Goal: Task Accomplishment & Management: Use online tool/utility

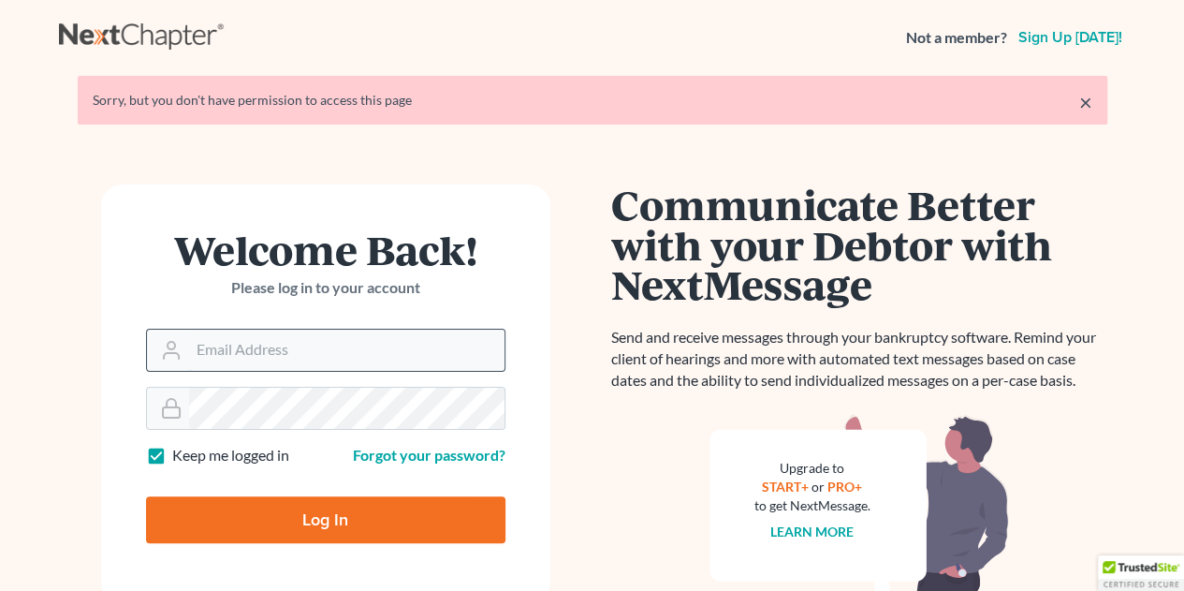
click at [248, 347] on input "Email Address" at bounding box center [347, 350] width 316 height 41
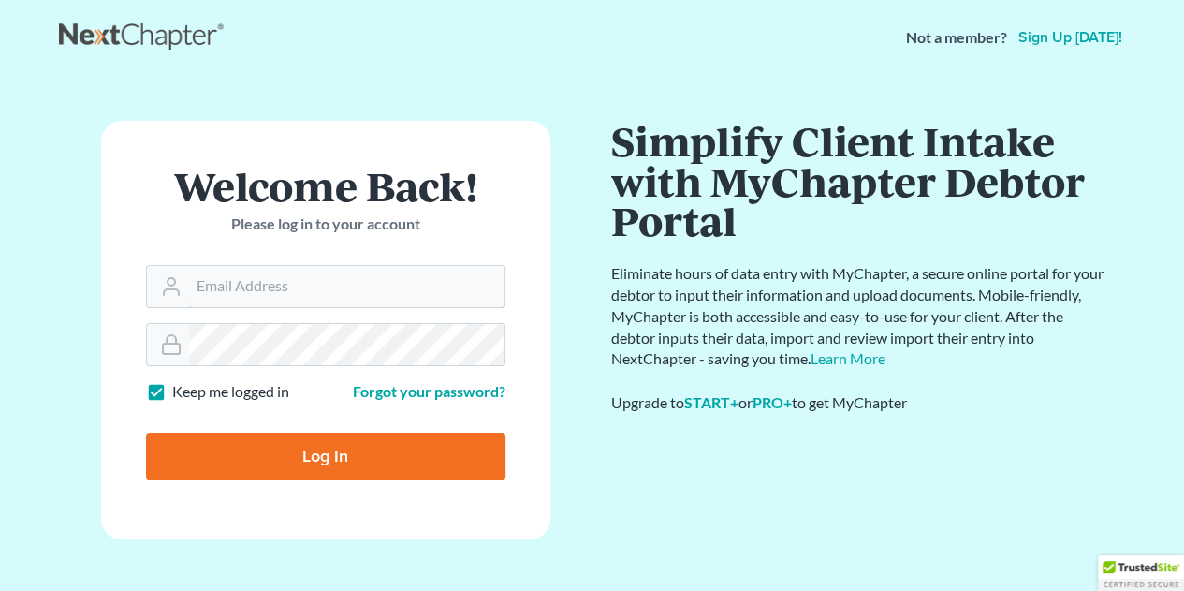
type input "[EMAIL_ADDRESS][DOMAIN_NAME]"
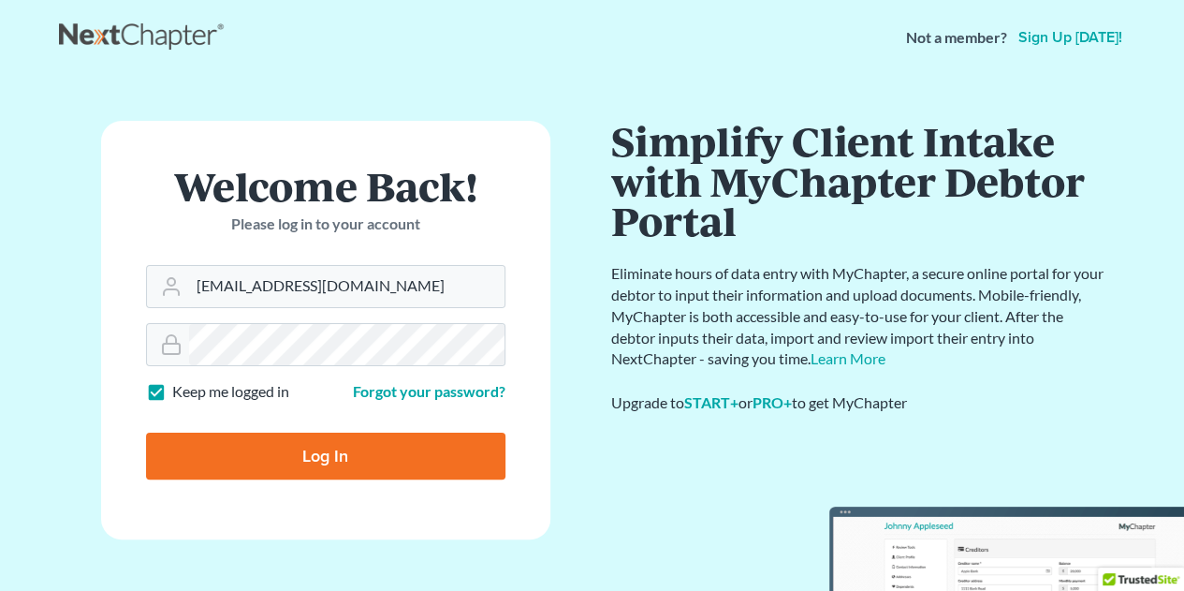
click at [320, 443] on input "Log In" at bounding box center [326, 456] width 360 height 47
type input "Thinking..."
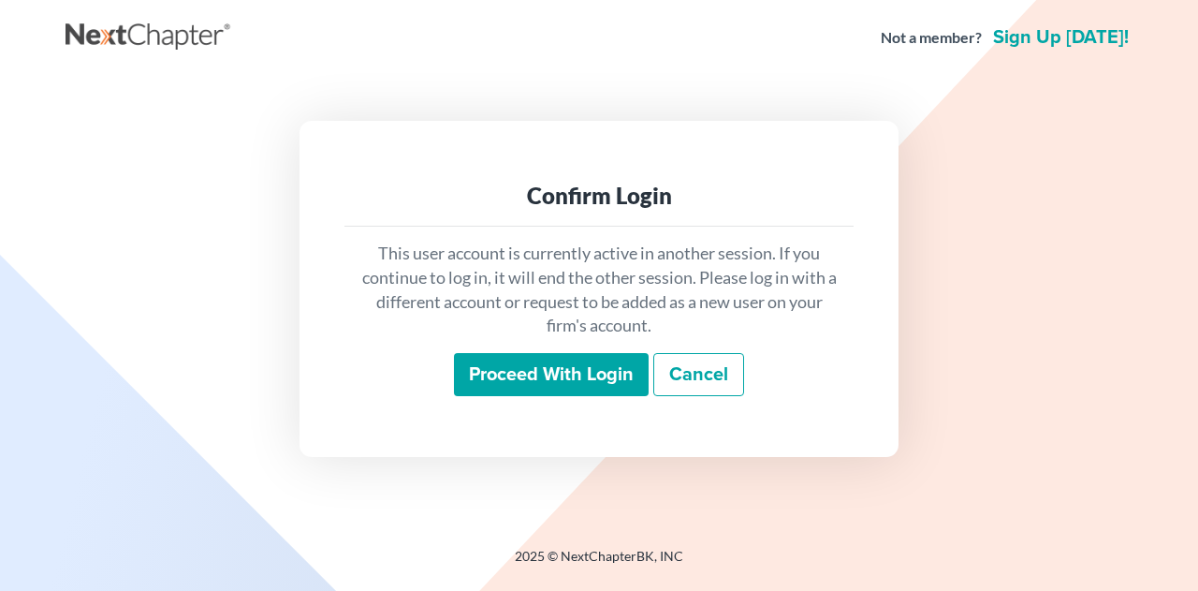
click at [565, 363] on input "Proceed with login" at bounding box center [551, 374] width 195 height 43
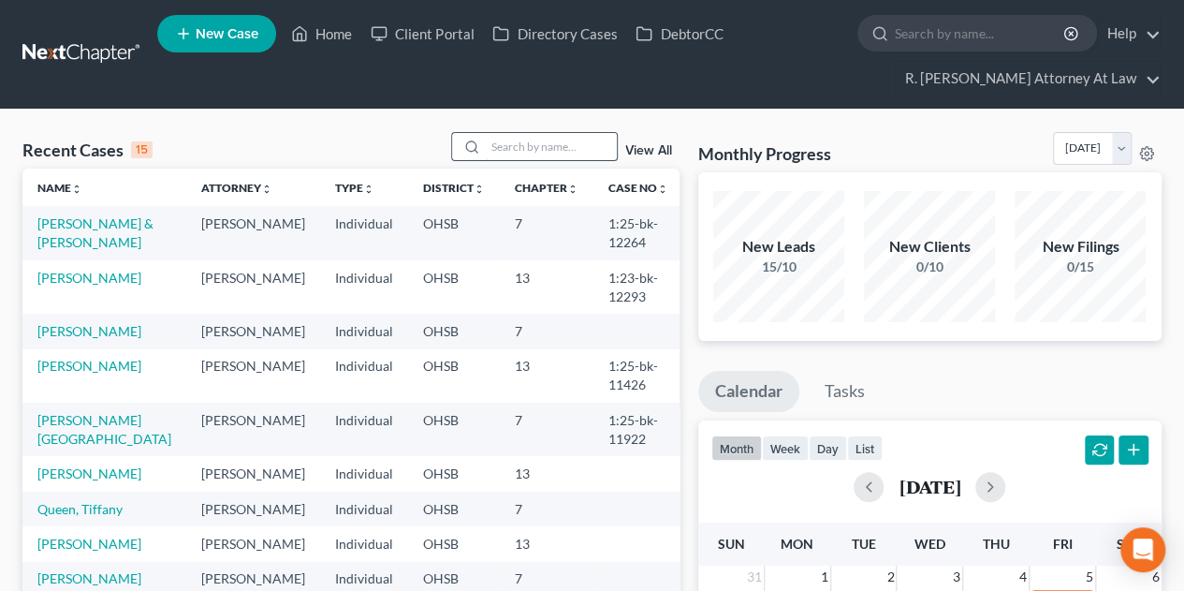
click at [532, 143] on input "search" at bounding box center [551, 146] width 131 height 27
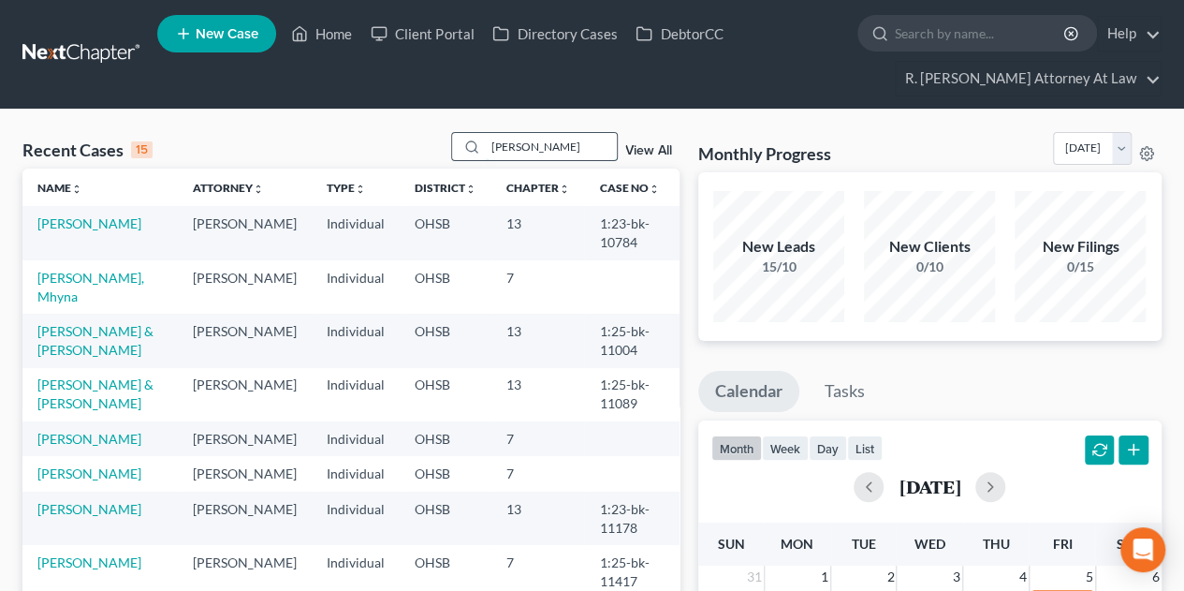
type input "collins"
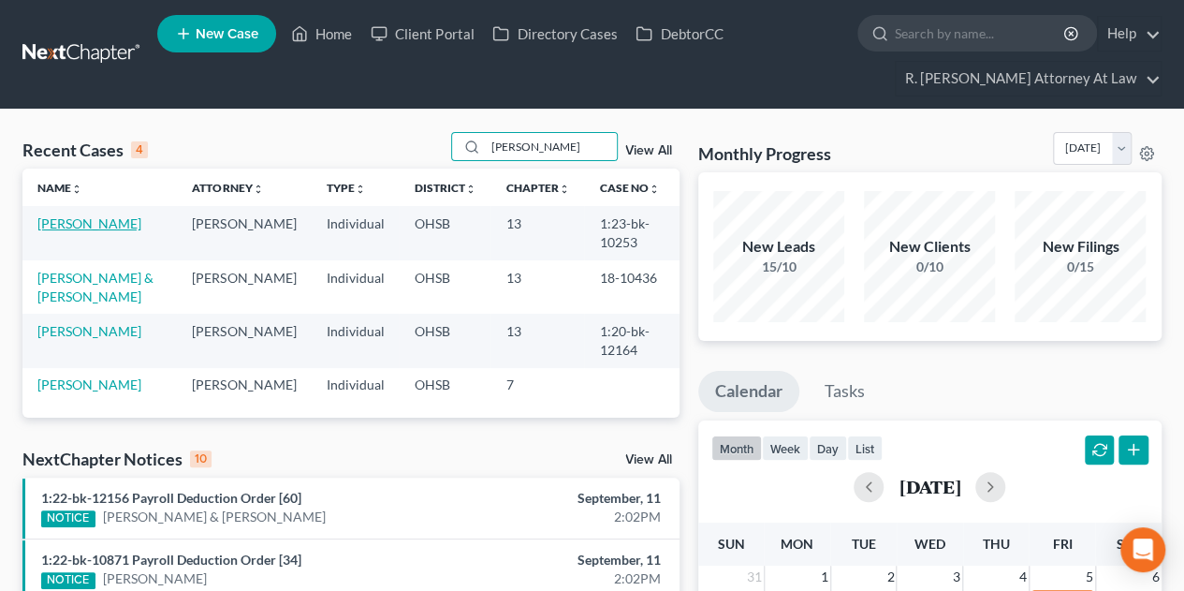
click at [69, 220] on link "Collins, Pamela" at bounding box center [89, 223] width 104 height 16
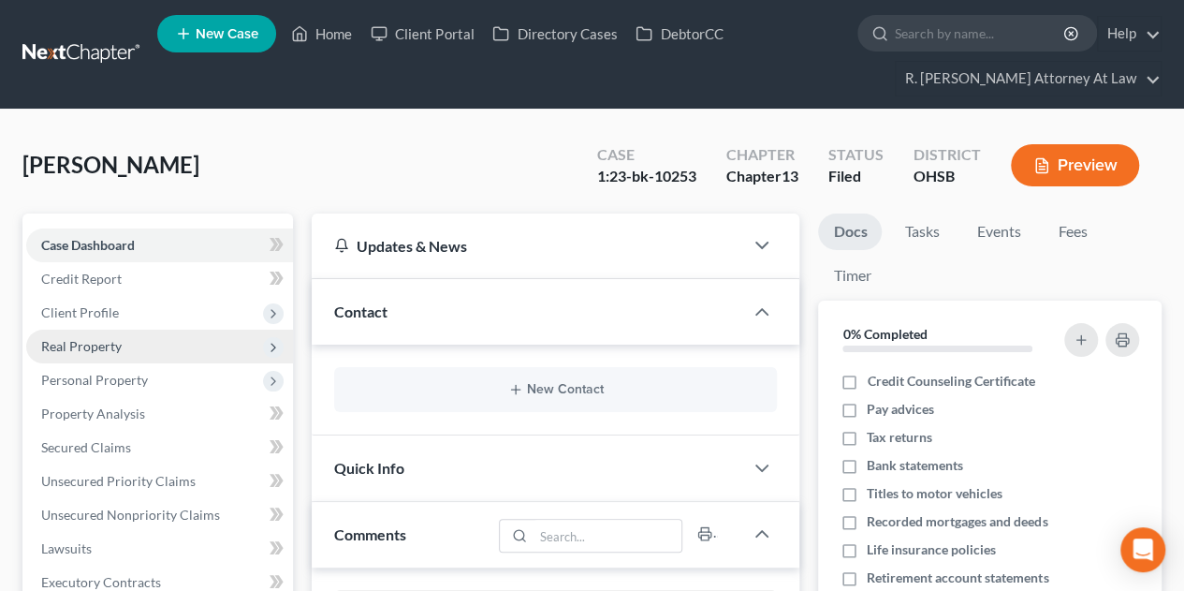
scroll to position [991, 0]
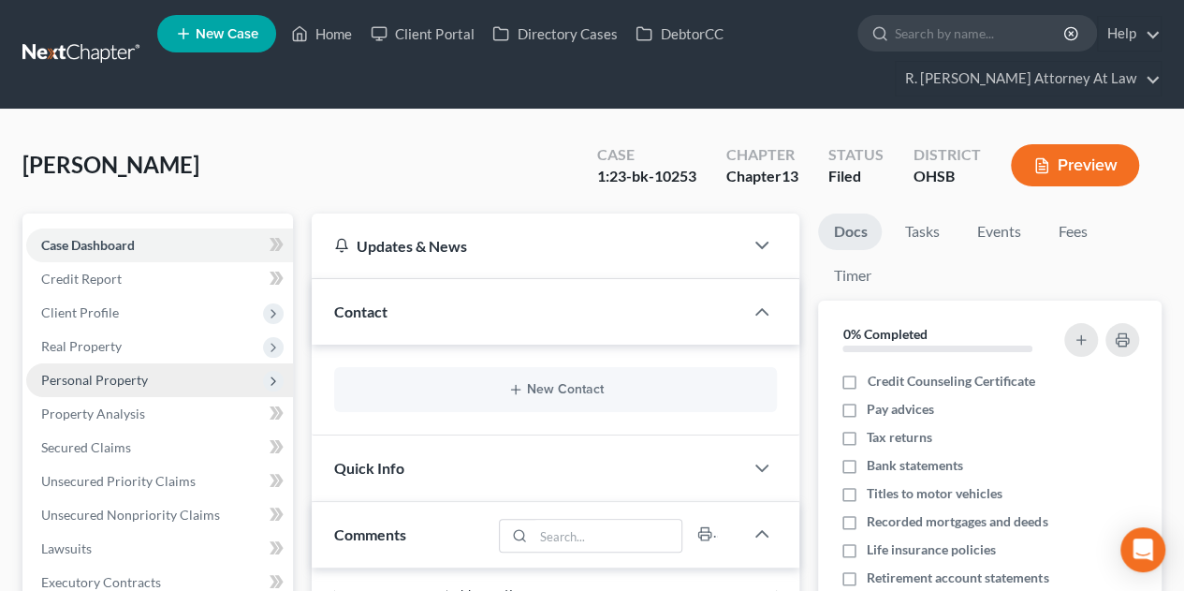
click at [80, 389] on span "Personal Property" at bounding box center [159, 380] width 267 height 34
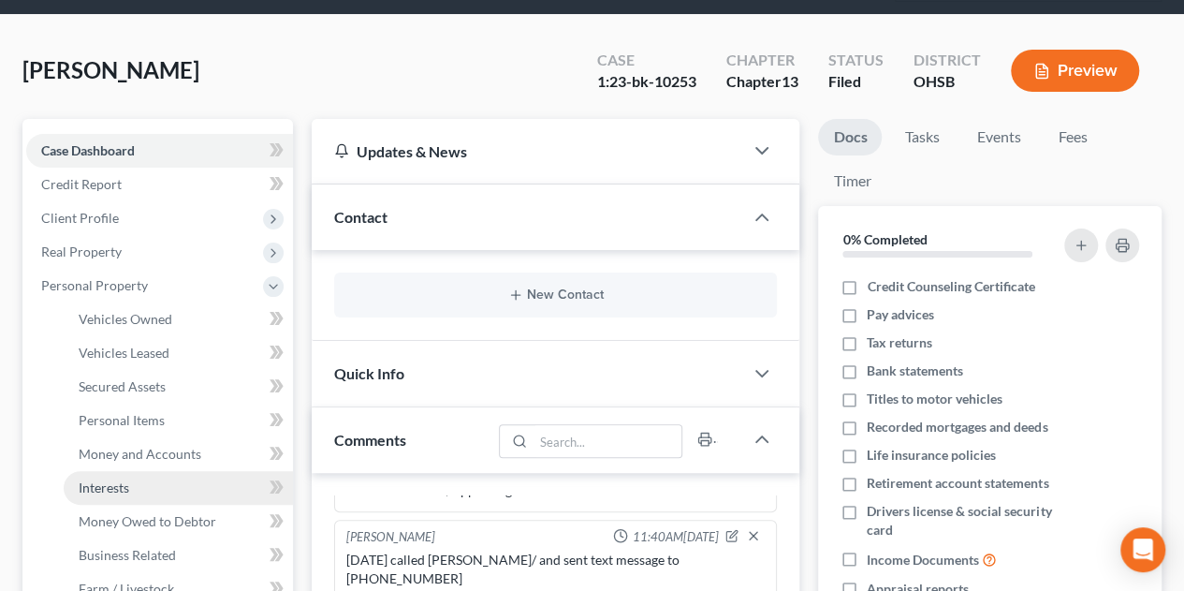
scroll to position [125, 0]
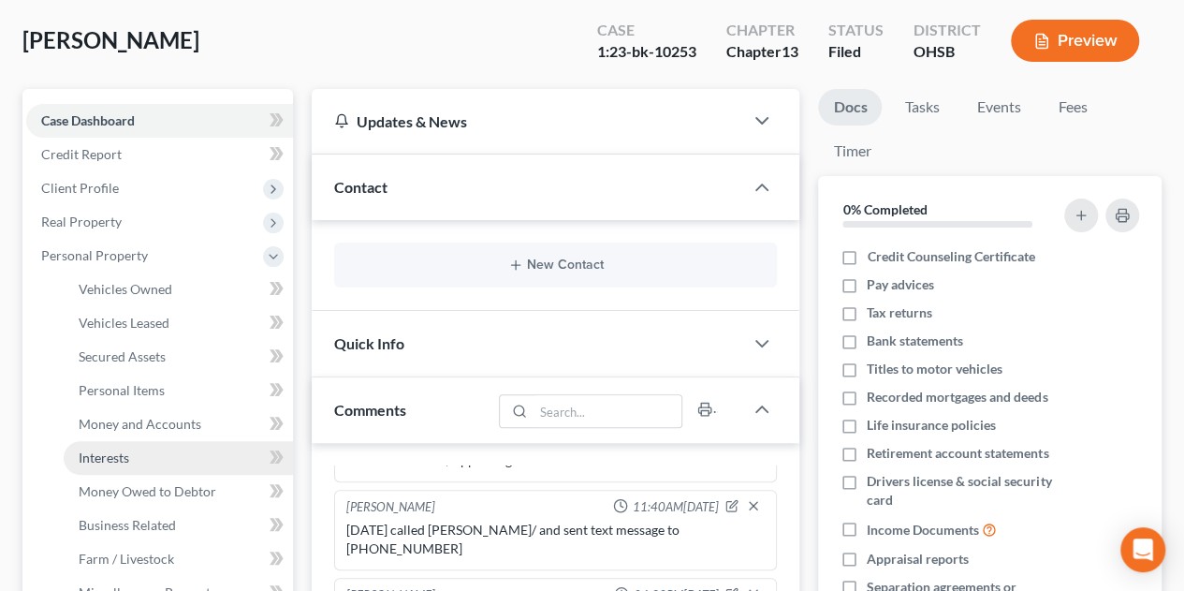
click at [91, 455] on span "Interests" at bounding box center [104, 457] width 51 height 16
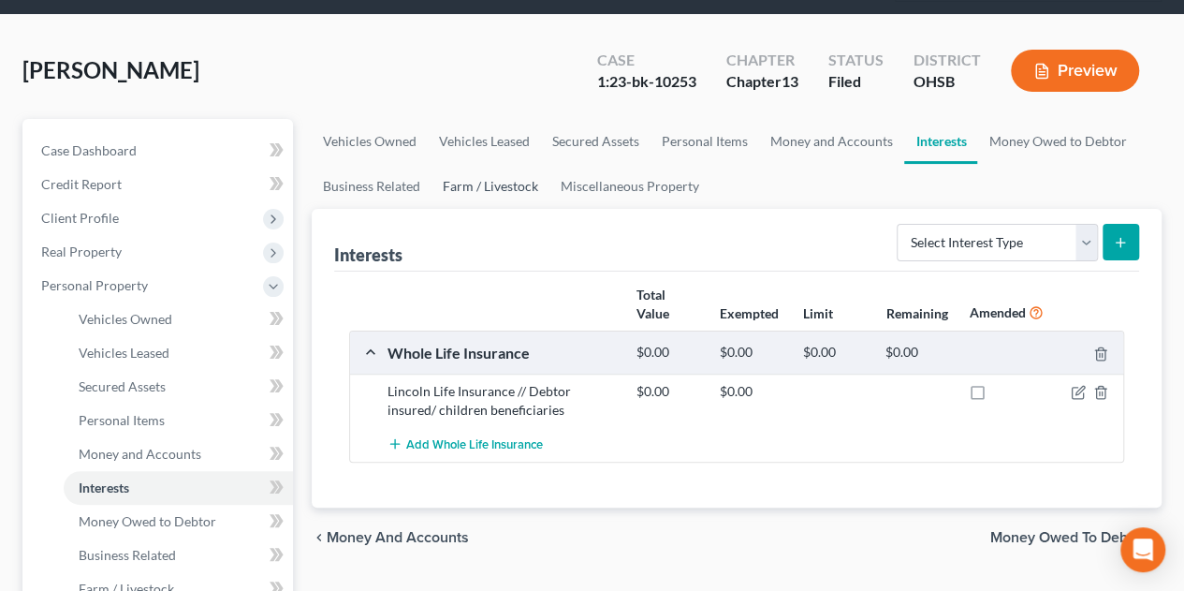
scroll to position [125, 0]
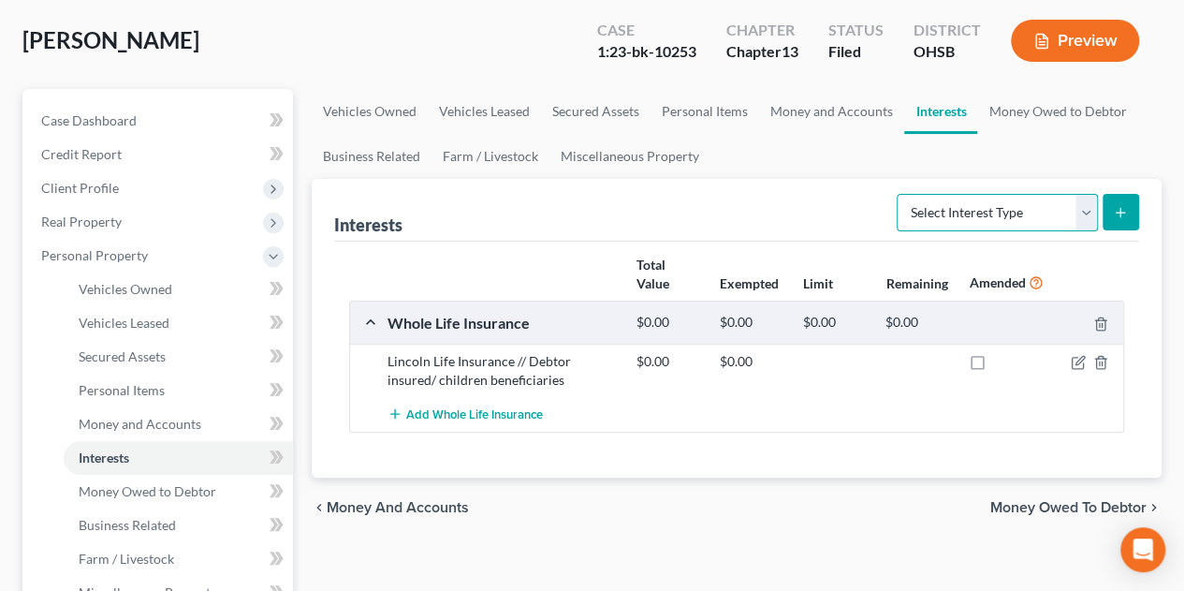
click at [990, 198] on select "Select Interest Type 401K Annuity Bond Education IRA Government Bond Government…" at bounding box center [997, 212] width 201 height 37
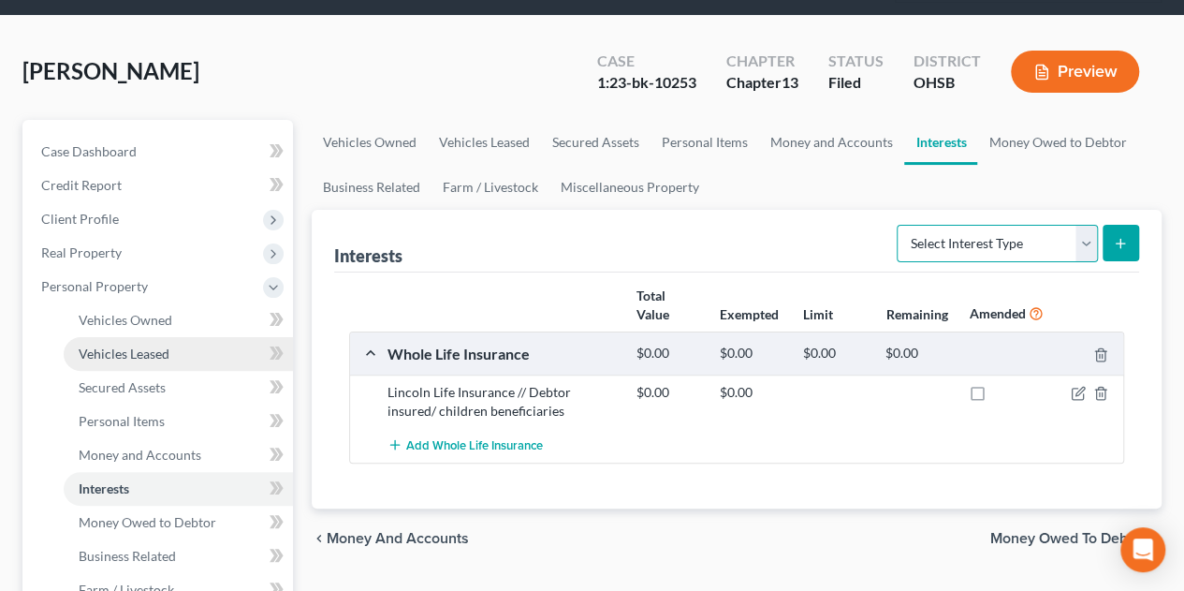
scroll to position [0, 0]
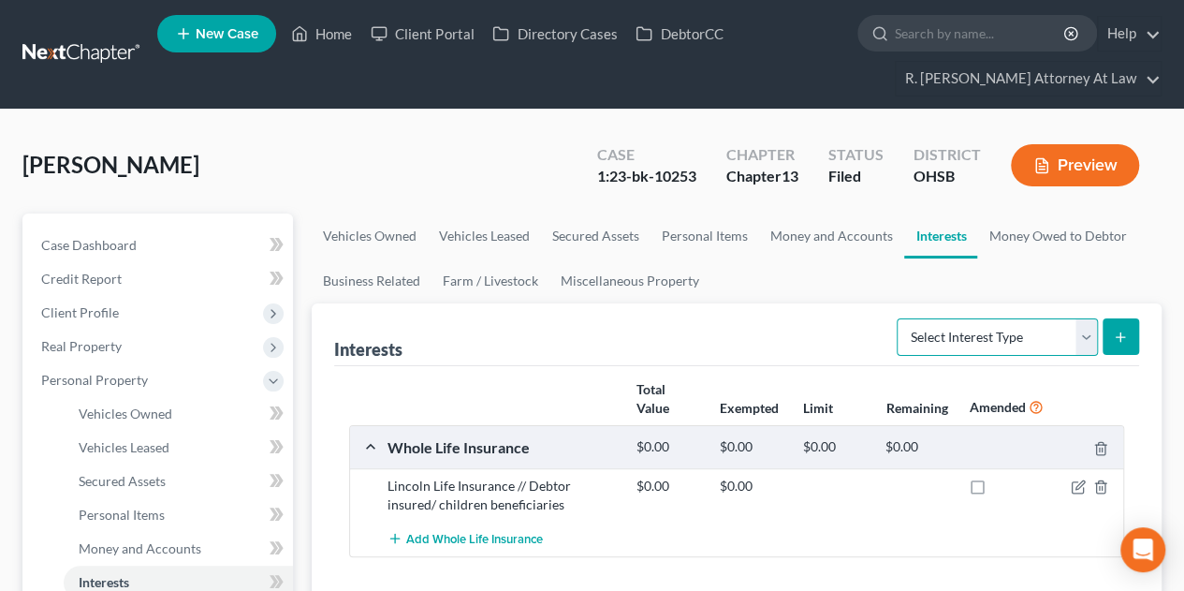
click at [959, 333] on select "Select Interest Type 401K Annuity Bond Education IRA Government Bond Government…" at bounding box center [997, 336] width 201 height 37
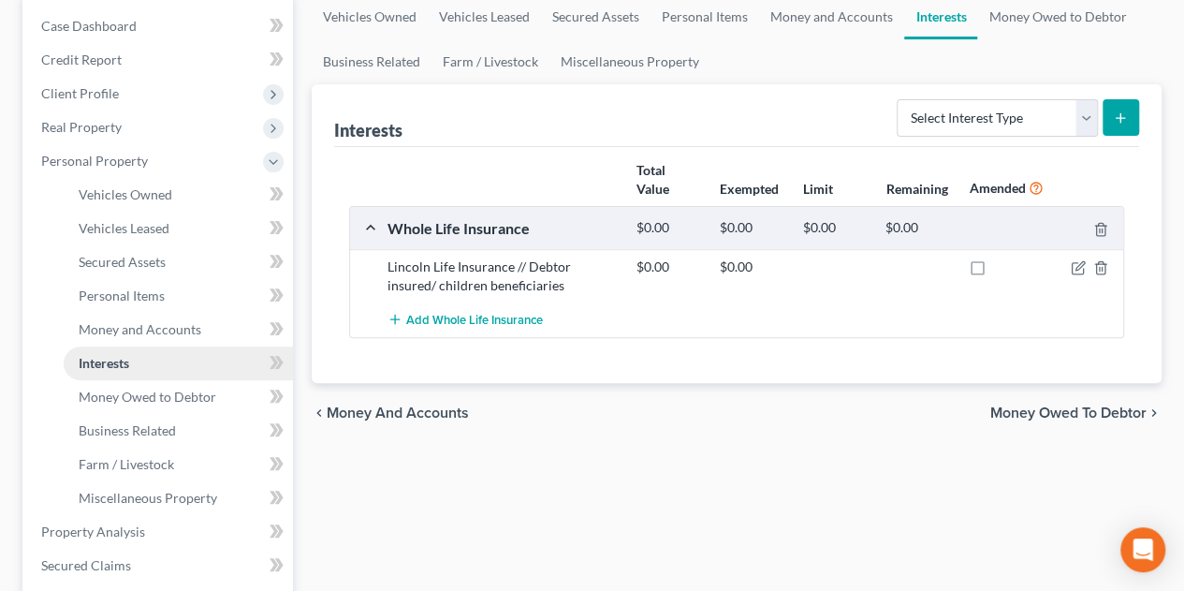
scroll to position [249, 0]
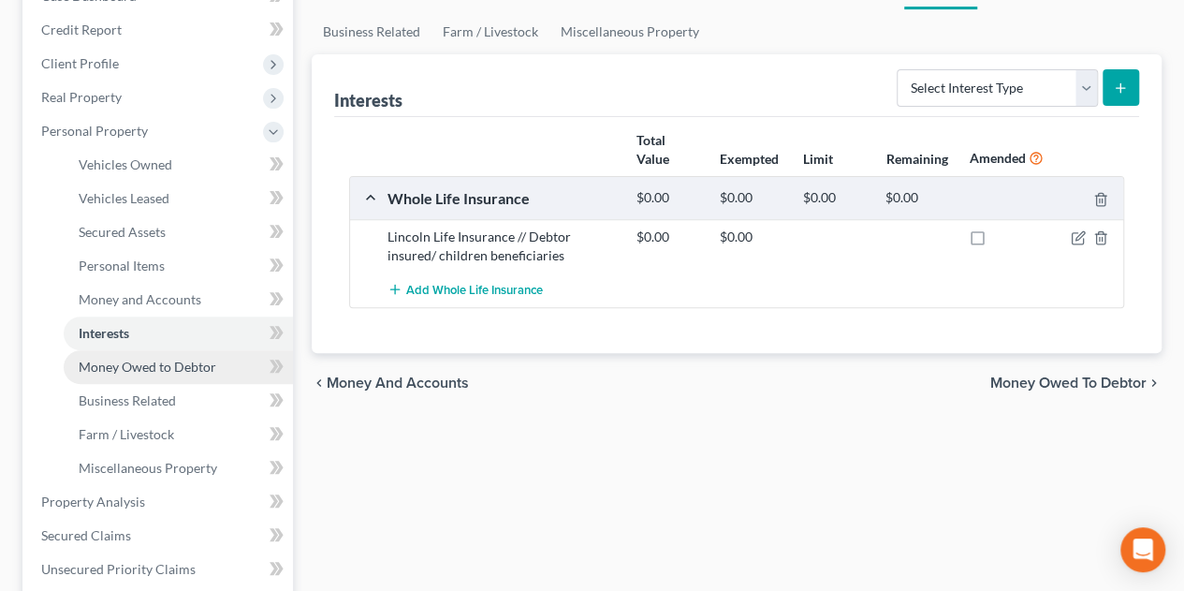
click at [156, 370] on span "Money Owed to Debtor" at bounding box center [148, 367] width 138 height 16
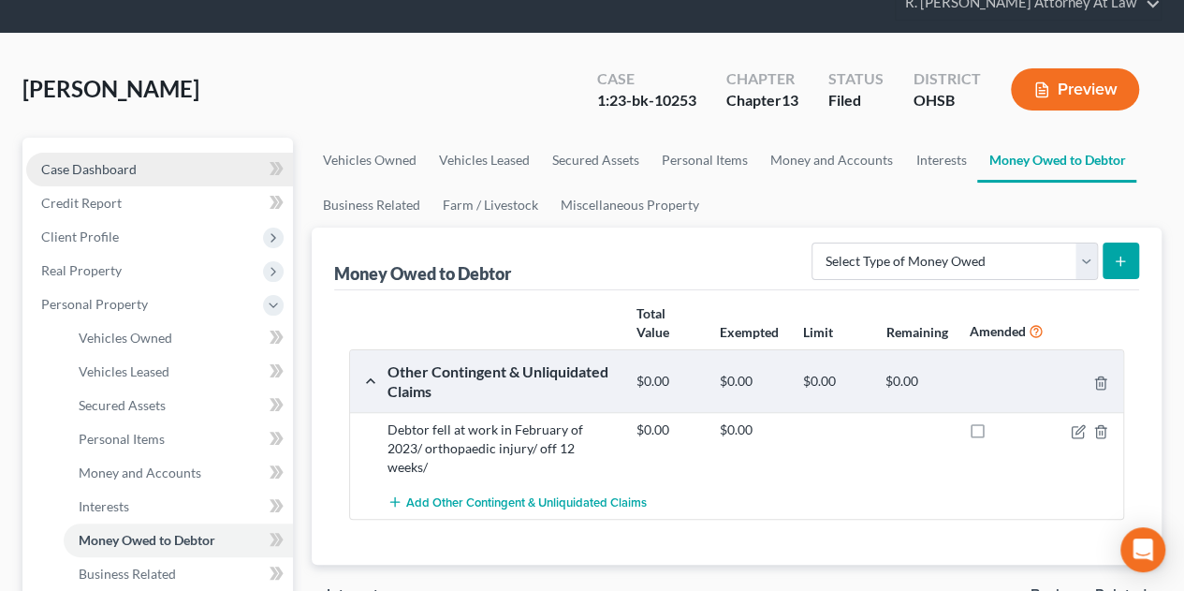
scroll to position [125, 0]
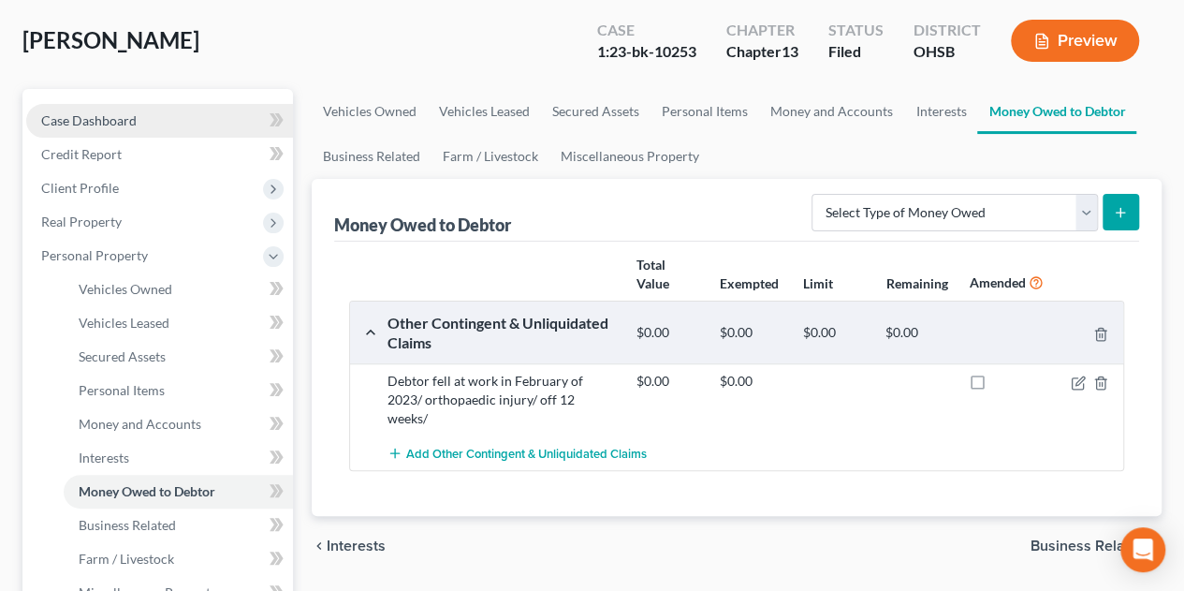
click at [77, 118] on span "Case Dashboard" at bounding box center [88, 120] width 95 height 16
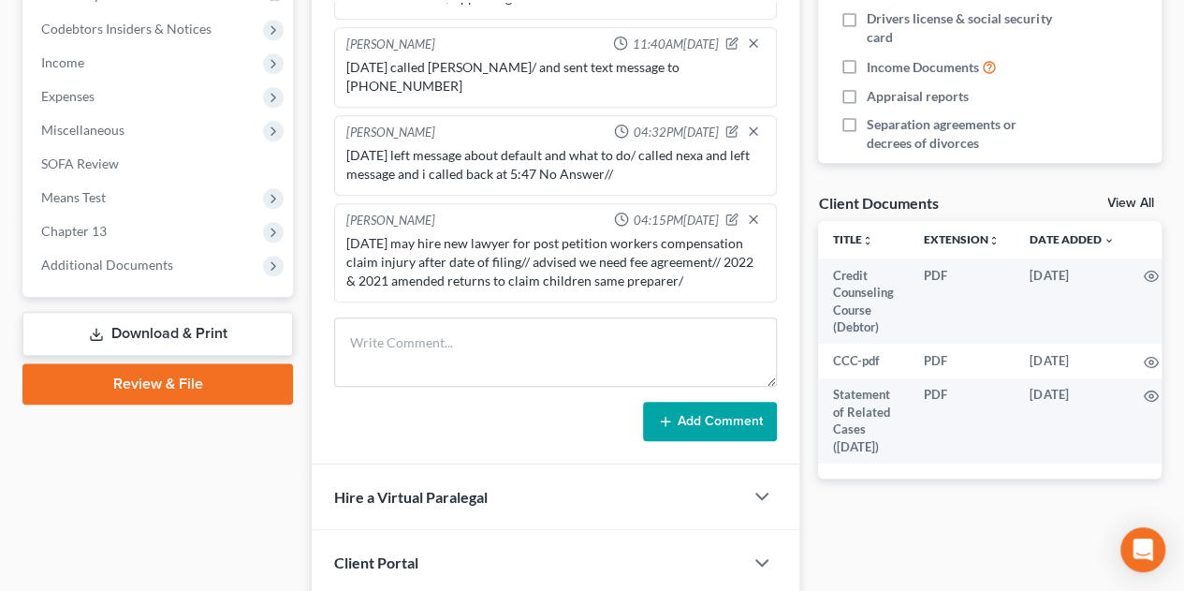
scroll to position [637, 0]
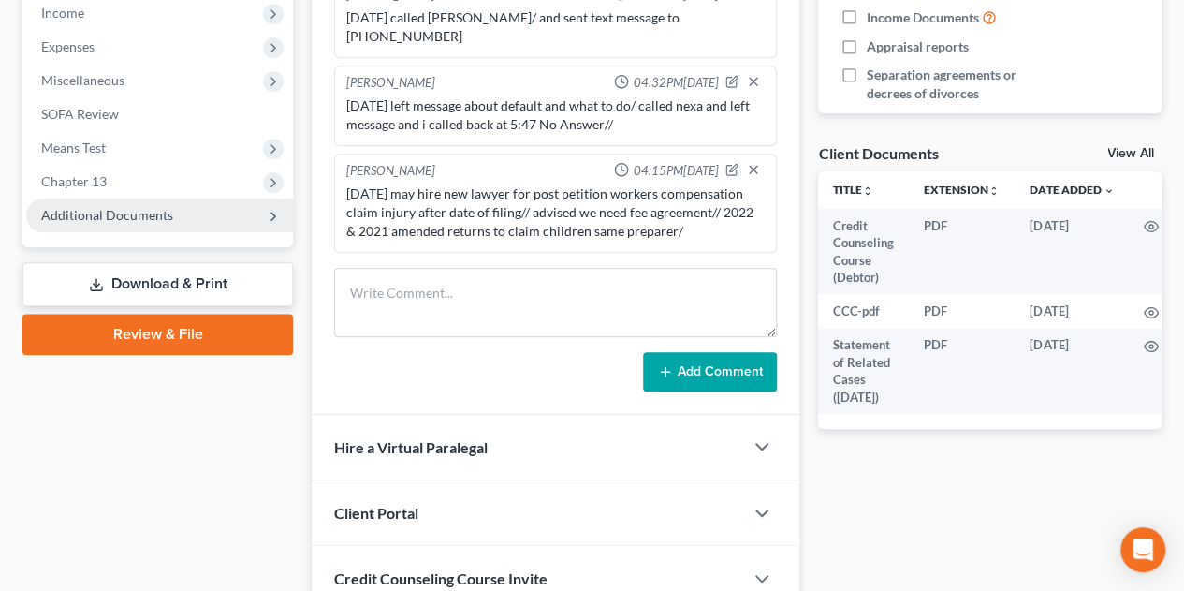
click at [133, 209] on span "Additional Documents" at bounding box center [107, 215] width 132 height 16
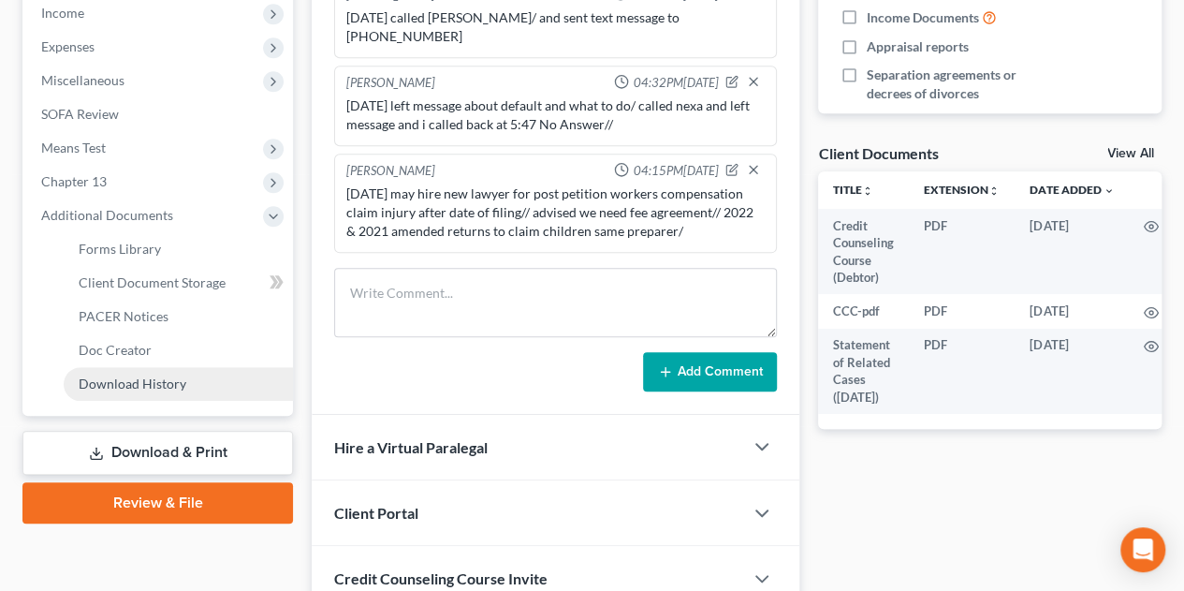
click at [137, 375] on span "Download History" at bounding box center [133, 383] width 108 height 16
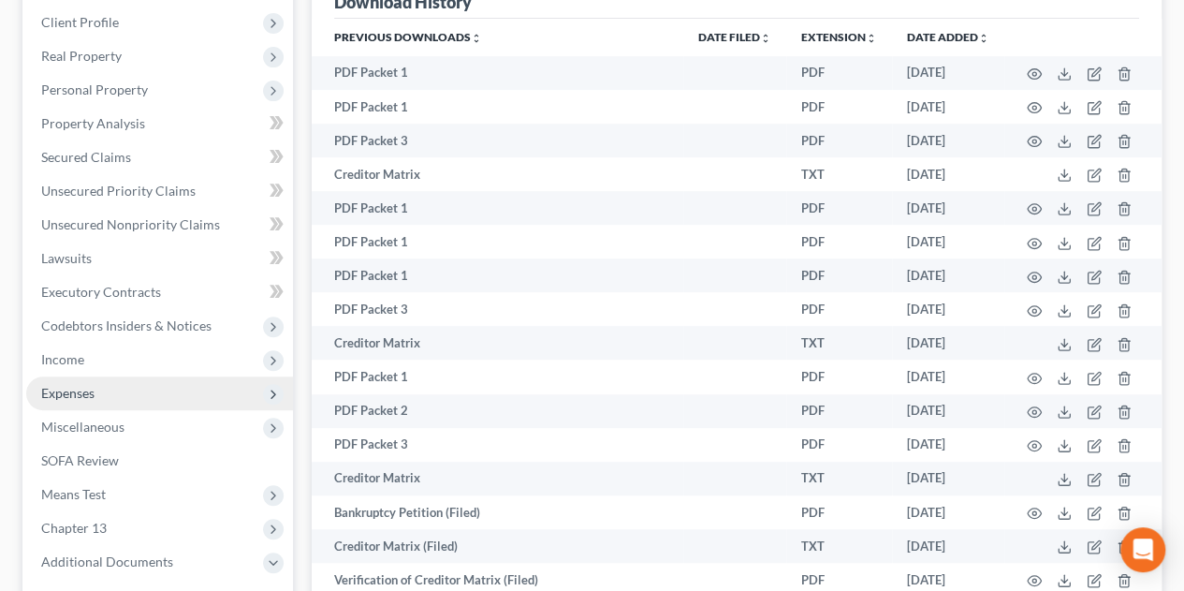
scroll to position [249, 0]
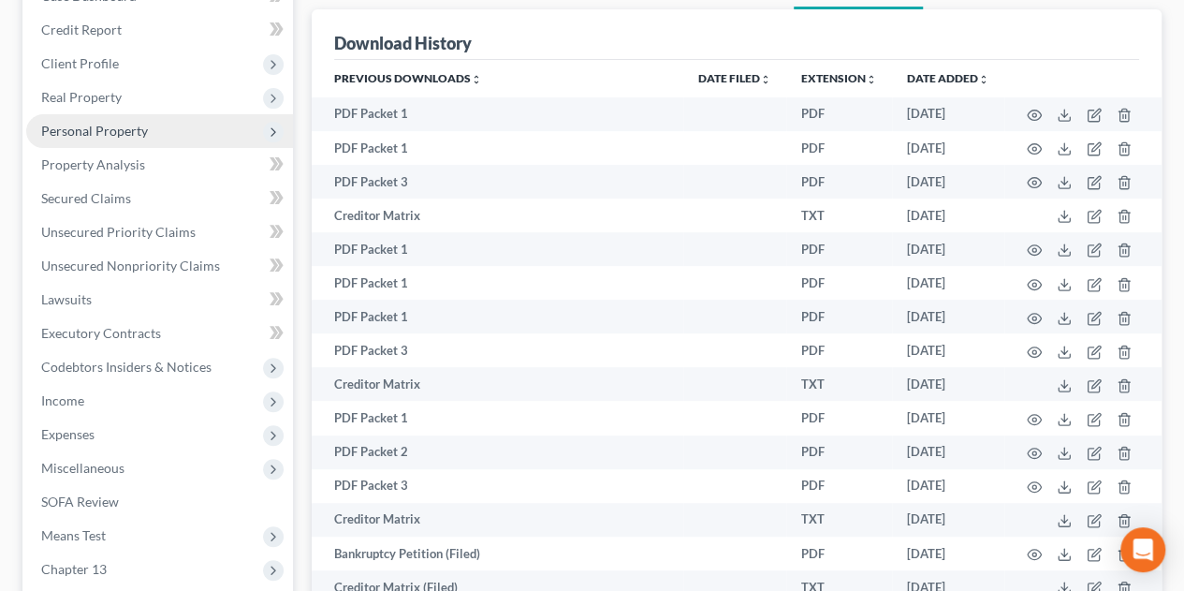
click at [86, 134] on span "Personal Property" at bounding box center [94, 131] width 107 height 16
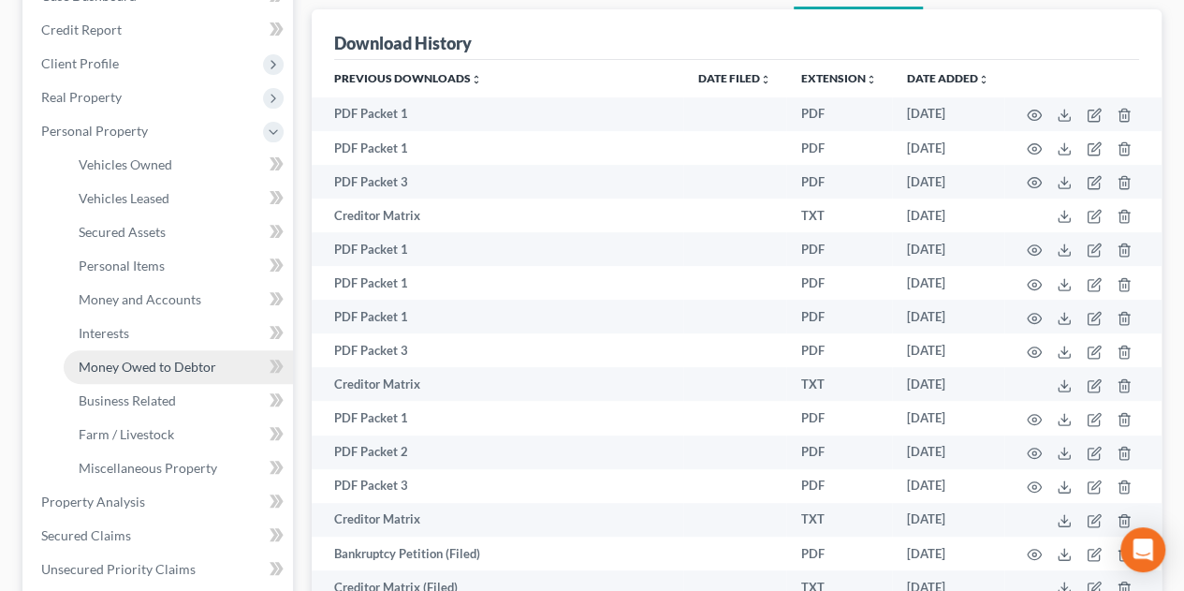
click at [98, 370] on span "Money Owed to Debtor" at bounding box center [148, 367] width 138 height 16
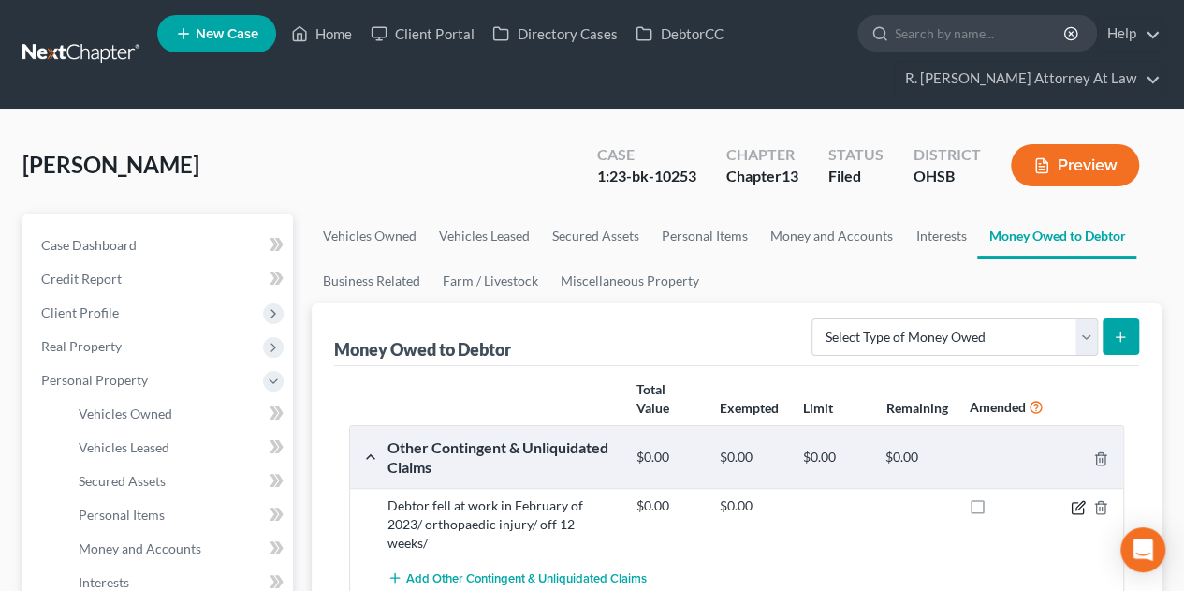
click at [1082, 500] on icon "button" at bounding box center [1078, 507] width 15 height 15
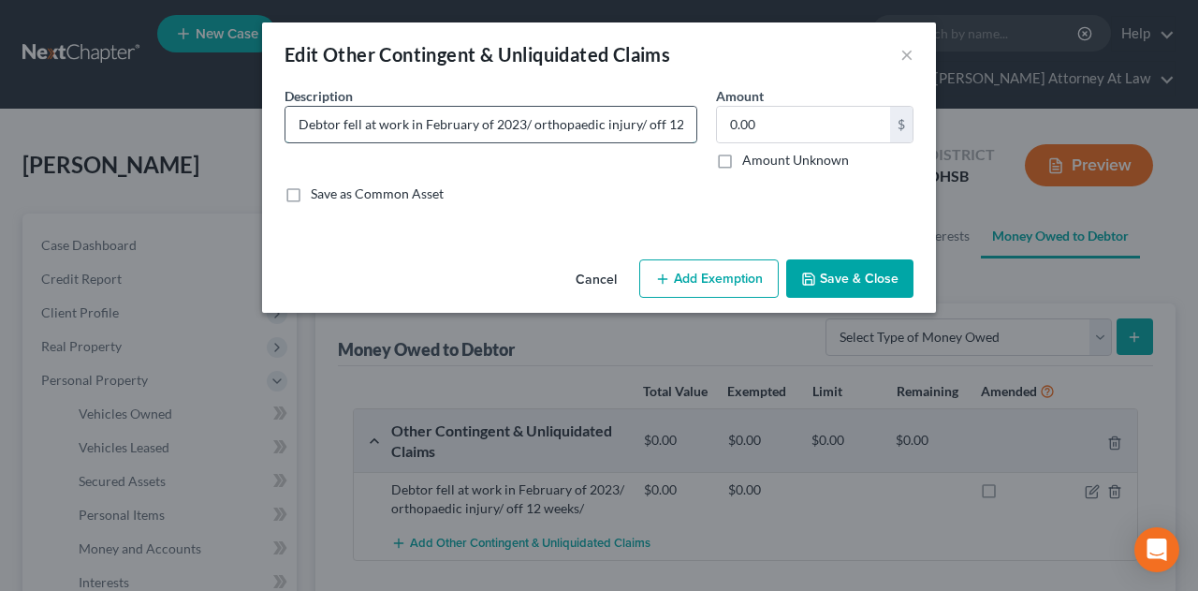
click at [564, 126] on input "Debtor fell at work in February of 2023/ orthopaedic injury/ off 12 weeks/" at bounding box center [491, 125] width 411 height 36
click at [852, 280] on button "Save & Close" at bounding box center [849, 278] width 127 height 39
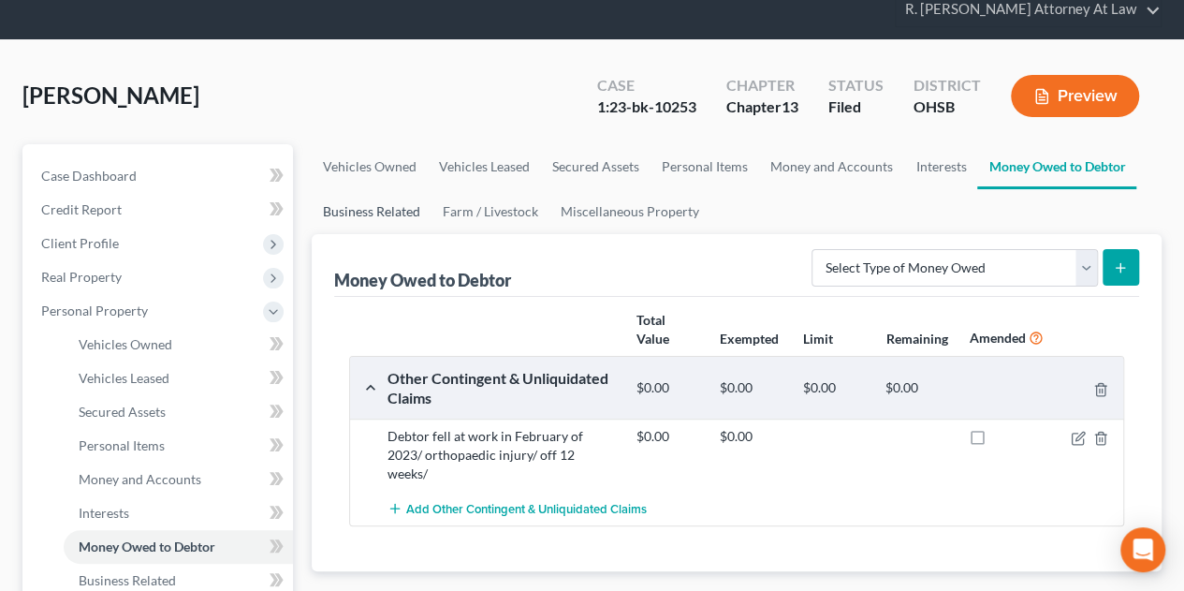
scroll to position [0, 0]
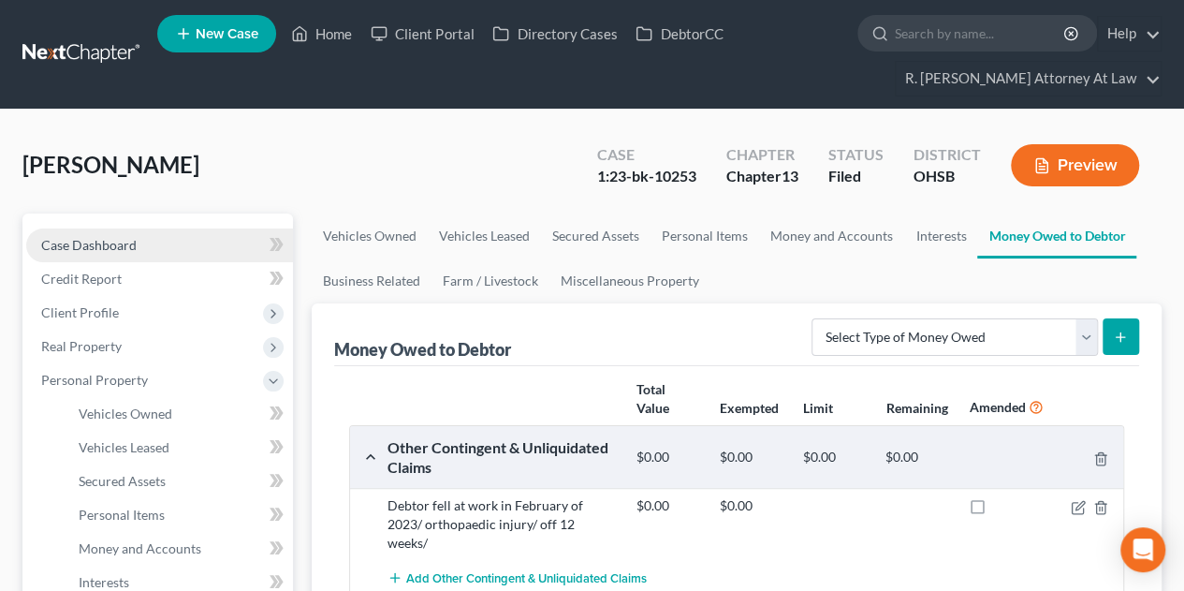
click at [93, 242] on span "Case Dashboard" at bounding box center [88, 245] width 95 height 16
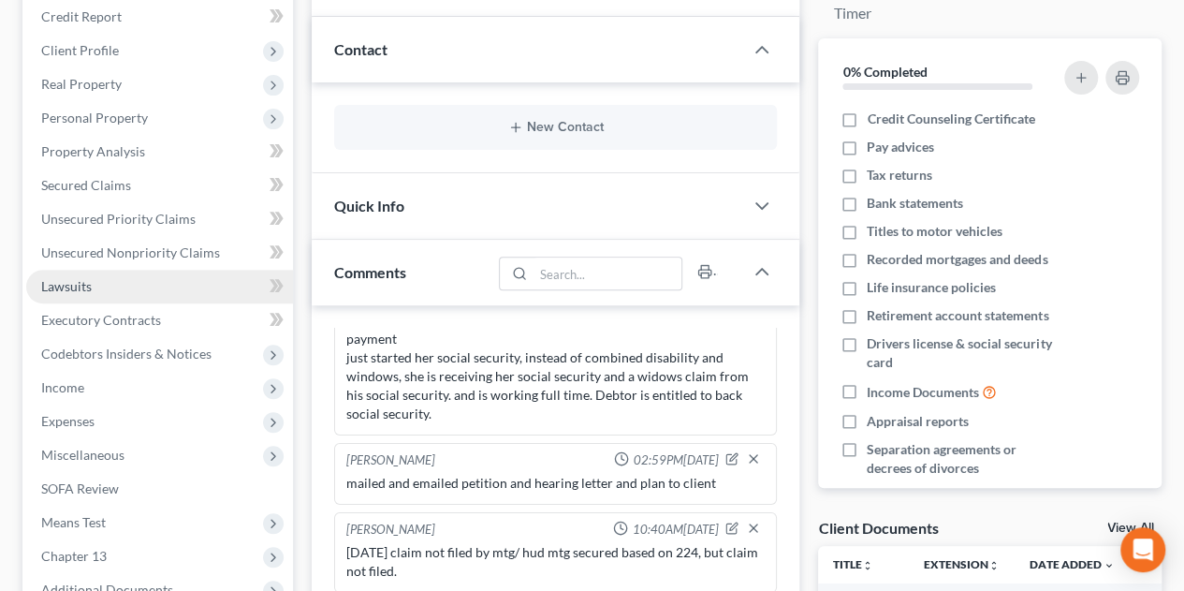
scroll to position [125, 0]
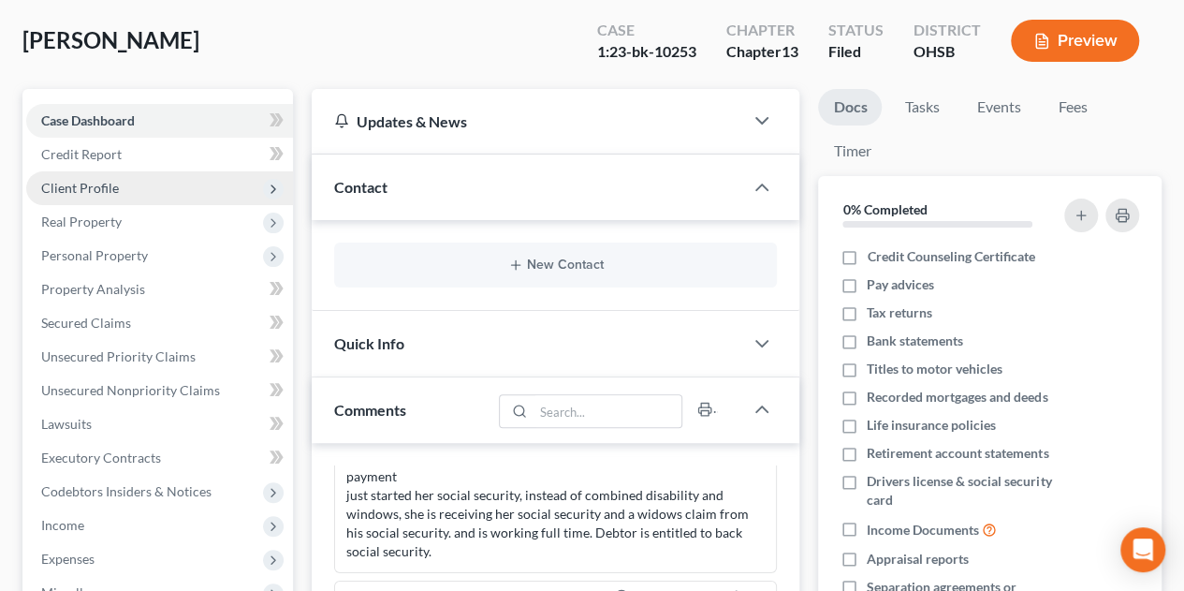
click at [93, 185] on span "Client Profile" at bounding box center [80, 188] width 78 height 16
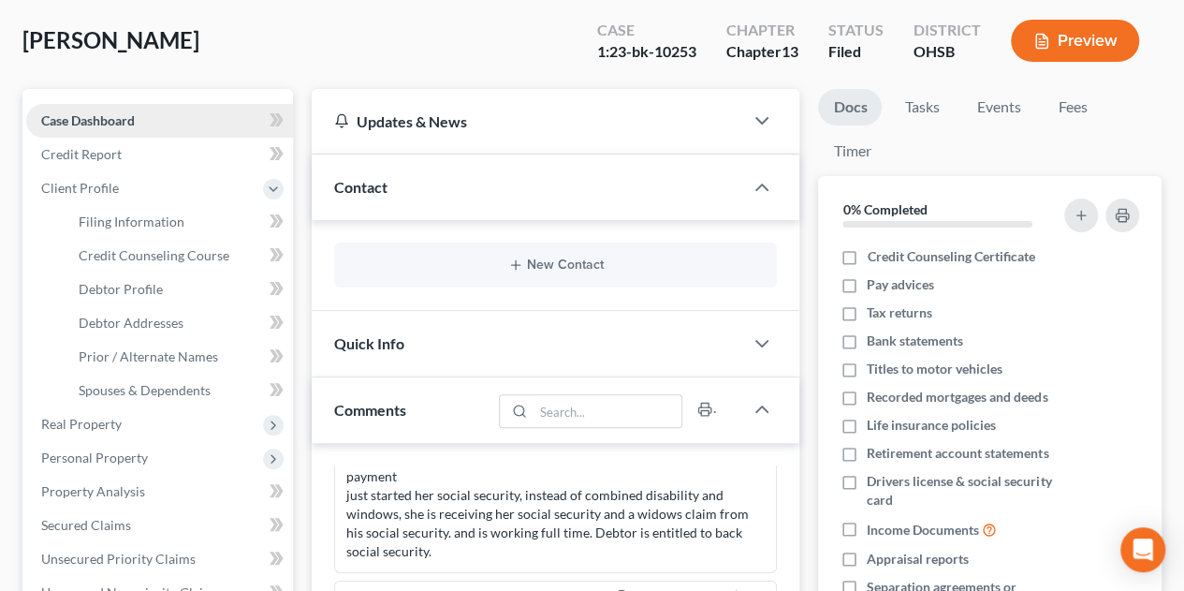
click at [66, 115] on span "Case Dashboard" at bounding box center [88, 120] width 94 height 16
